Goal: Task Accomplishment & Management: Manage account settings

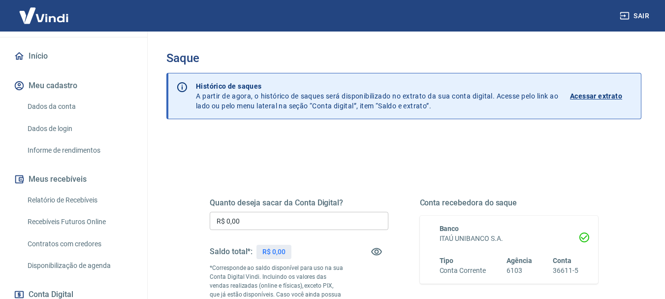
scroll to position [98, 0]
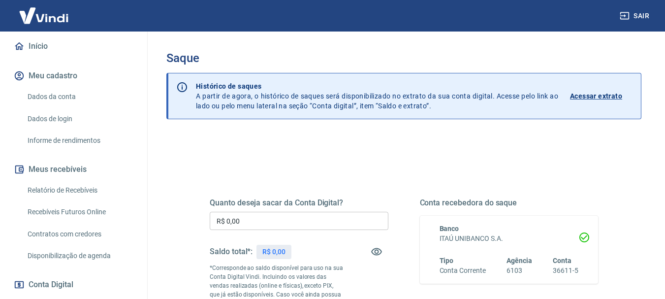
click at [56, 189] on link "Relatório de Recebíveis" at bounding box center [80, 190] width 112 height 20
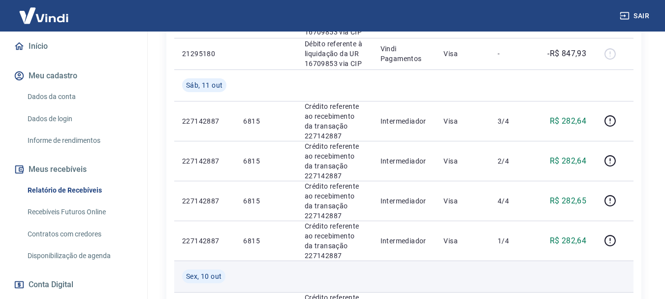
scroll to position [688, 0]
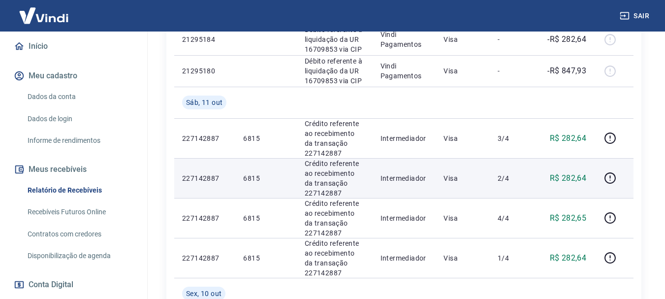
click at [371, 162] on td "Crédito referente ao recebimento da transação 227142887" at bounding box center [335, 178] width 76 height 40
